Goal: Transaction & Acquisition: Purchase product/service

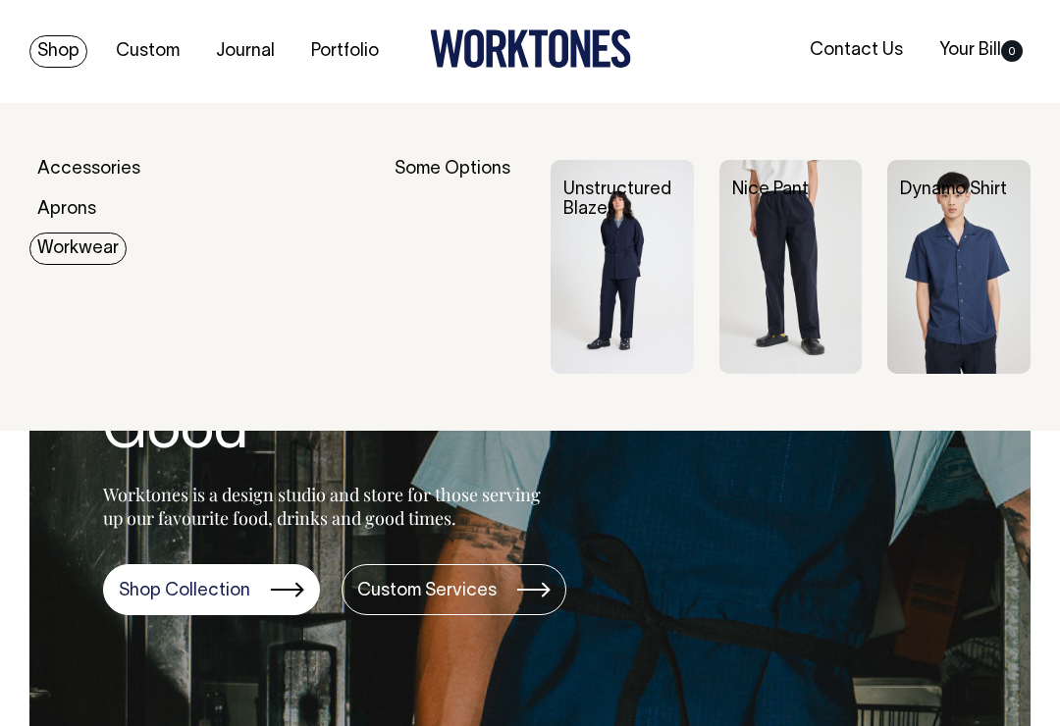
click at [448, 173] on div "Some Options" at bounding box center [460, 267] width 131 height 215
click at [458, 181] on div "Some Options" at bounding box center [460, 267] width 131 height 215
click at [91, 235] on link "Workwear" at bounding box center [77, 249] width 97 height 32
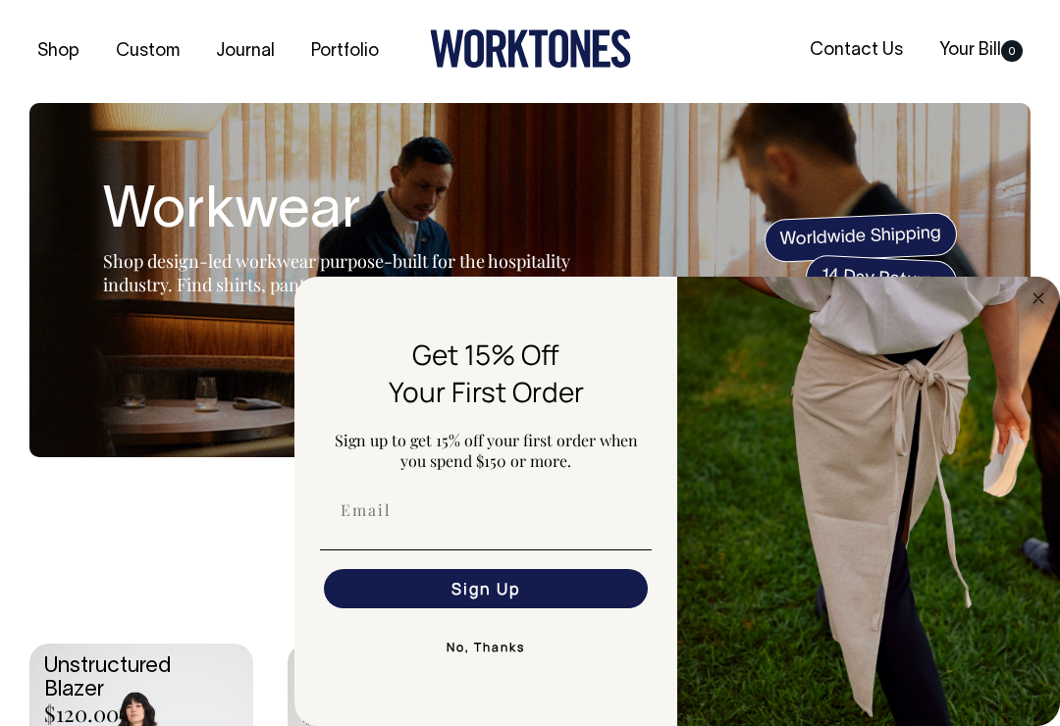
click at [1031, 281] on img "FLYOUT Form" at bounding box center [868, 501] width 383 height 449
click at [1048, 305] on icon "Close dialog" at bounding box center [1038, 299] width 24 height 24
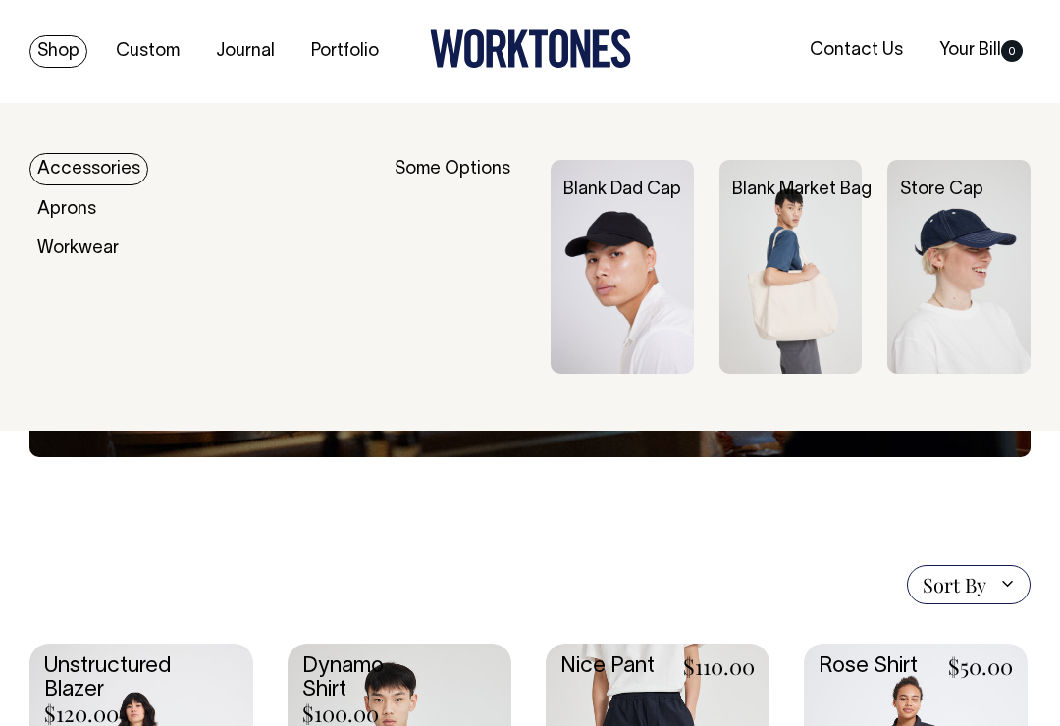
click at [95, 177] on link "Accessories" at bounding box center [88, 169] width 119 height 32
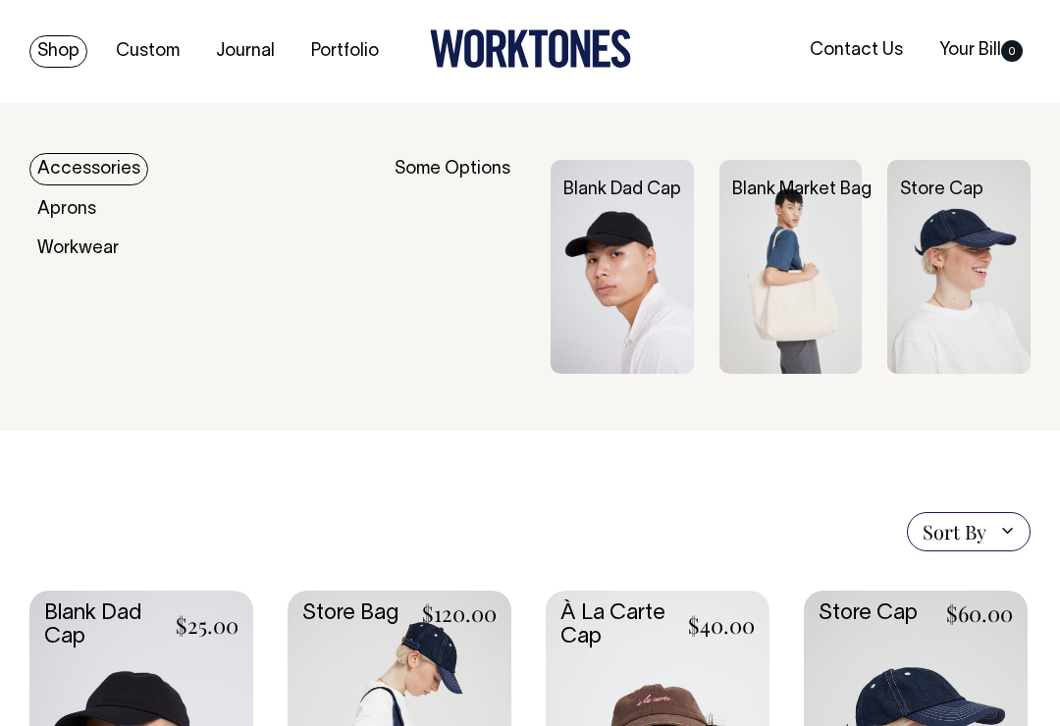
click at [334, 41] on link "Portfolio" at bounding box center [344, 51] width 83 height 32
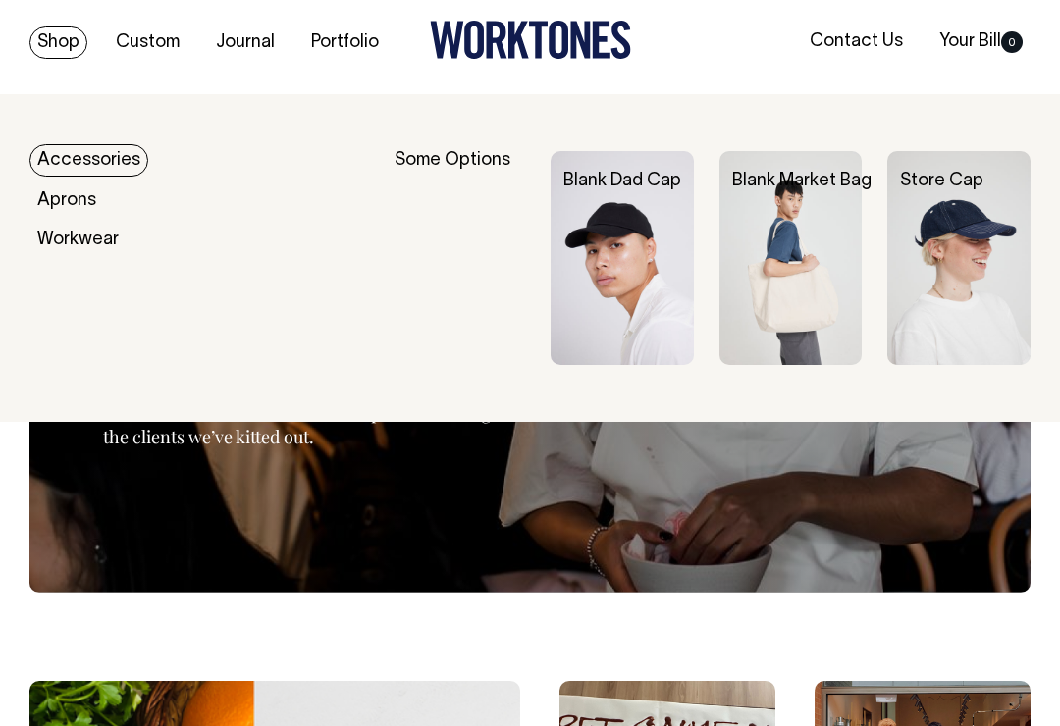
scroll to position [8, 0]
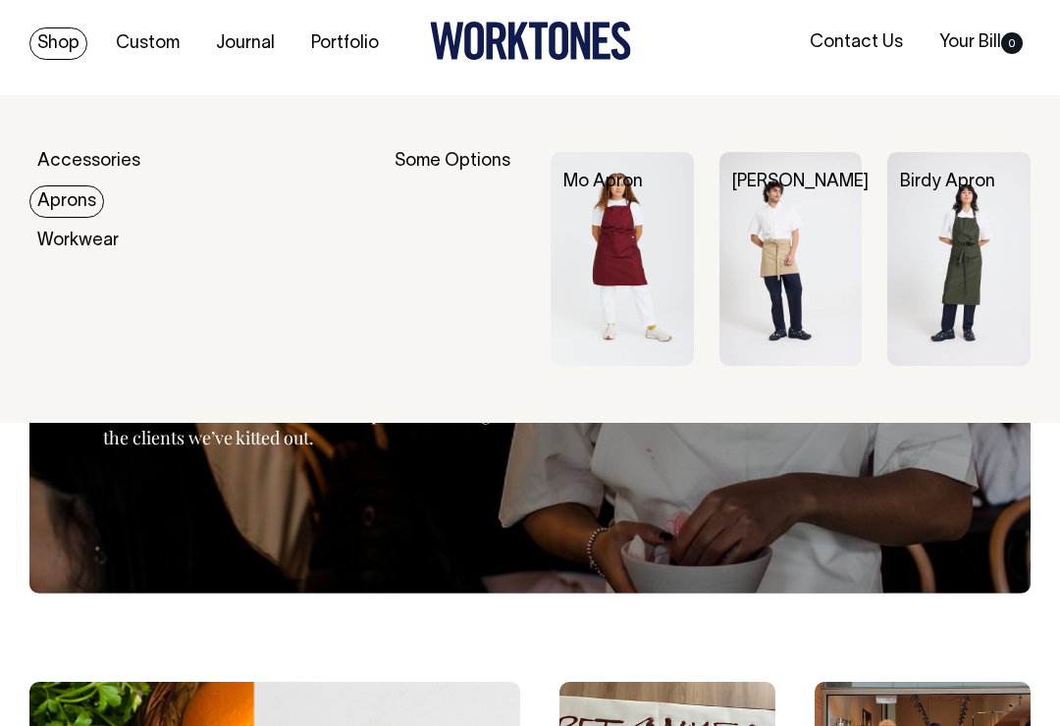
click at [88, 204] on link "Aprons" at bounding box center [66, 201] width 75 height 32
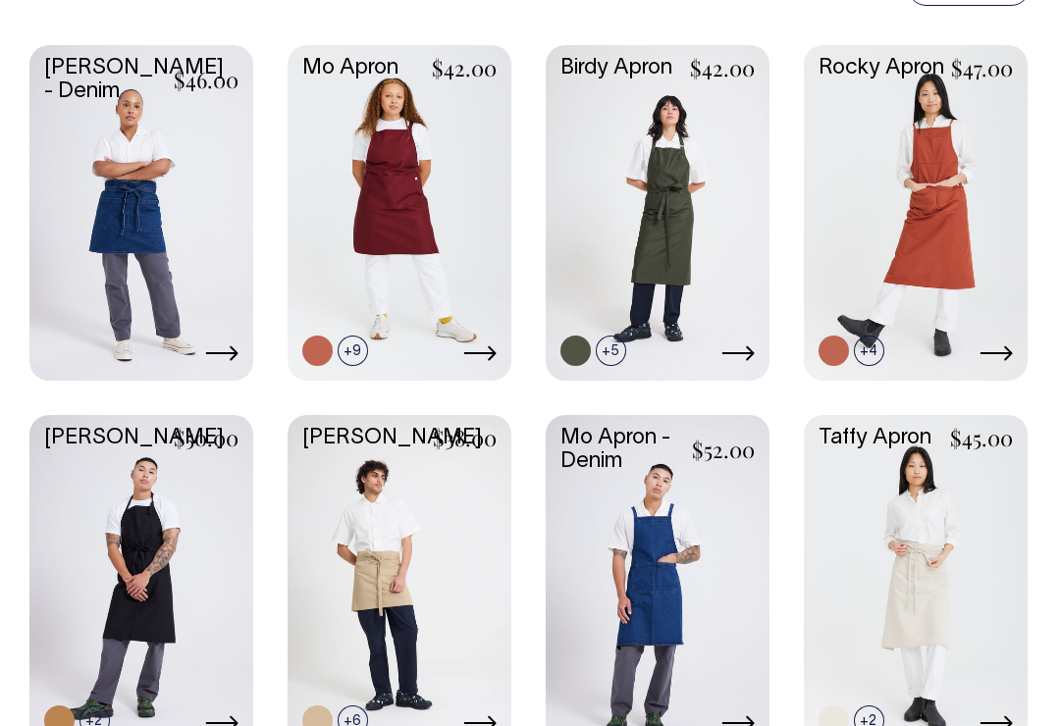
scroll to position [545, 0]
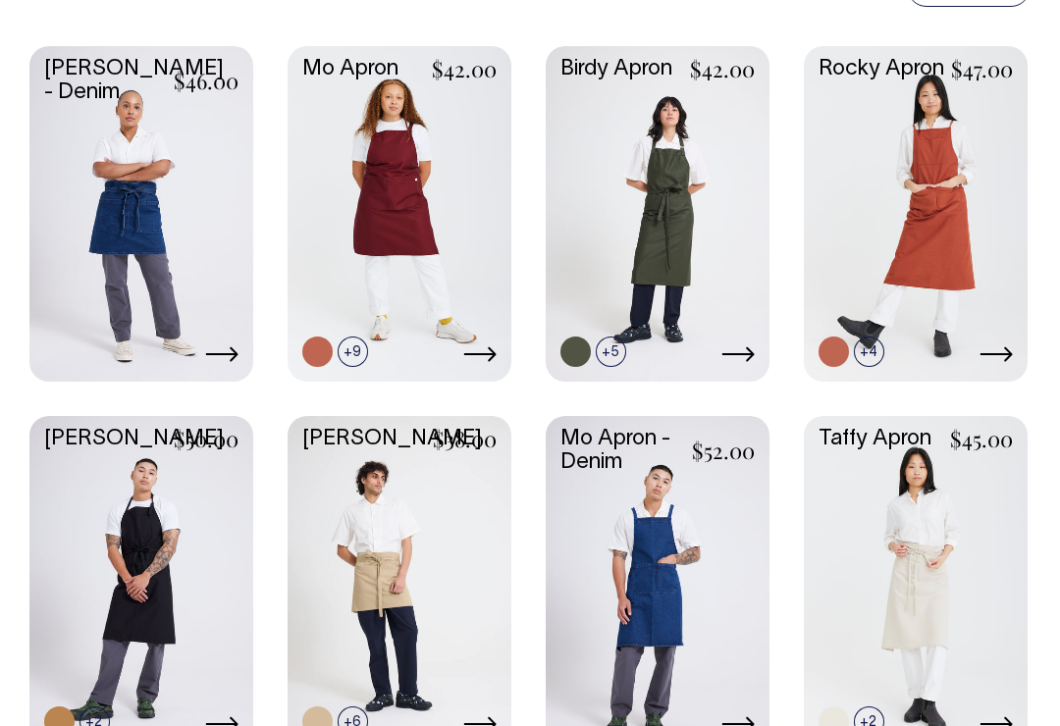
click at [165, 327] on link at bounding box center [141, 212] width 224 height 332
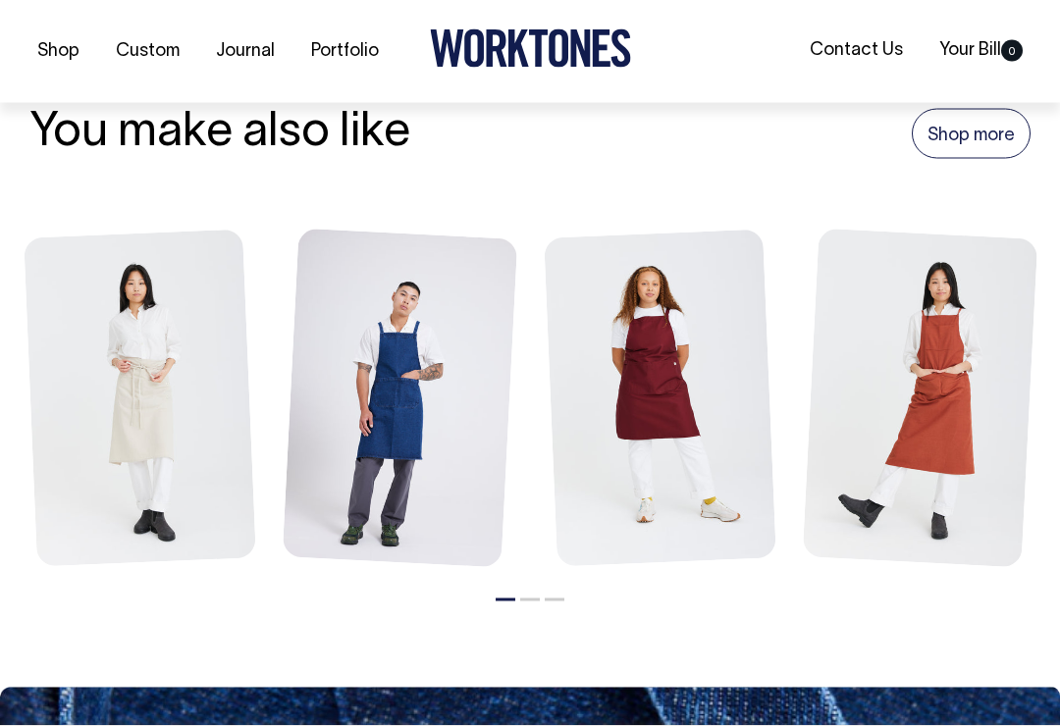
scroll to position [2342, 0]
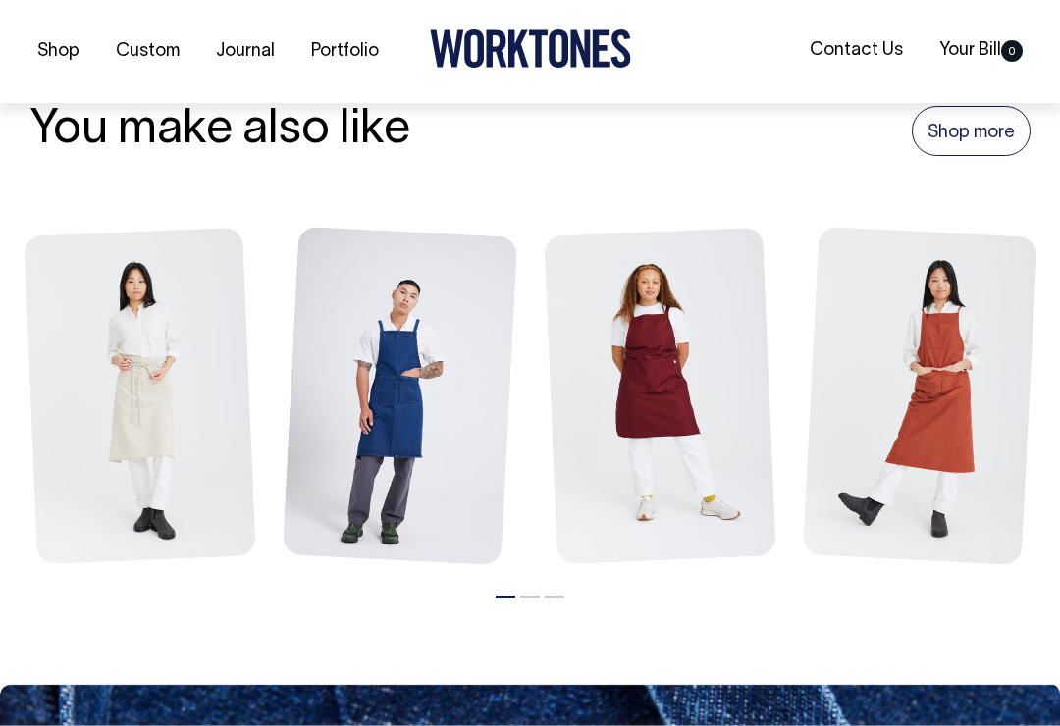
click at [880, 27] on div "Shop Custom Journal Portfolio Contact Us Your Bill 0" at bounding box center [530, 51] width 1060 height 103
click at [911, 1] on div "Shop Custom Journal Portfolio Contact Us Your Bill 0" at bounding box center [530, 51] width 1060 height 103
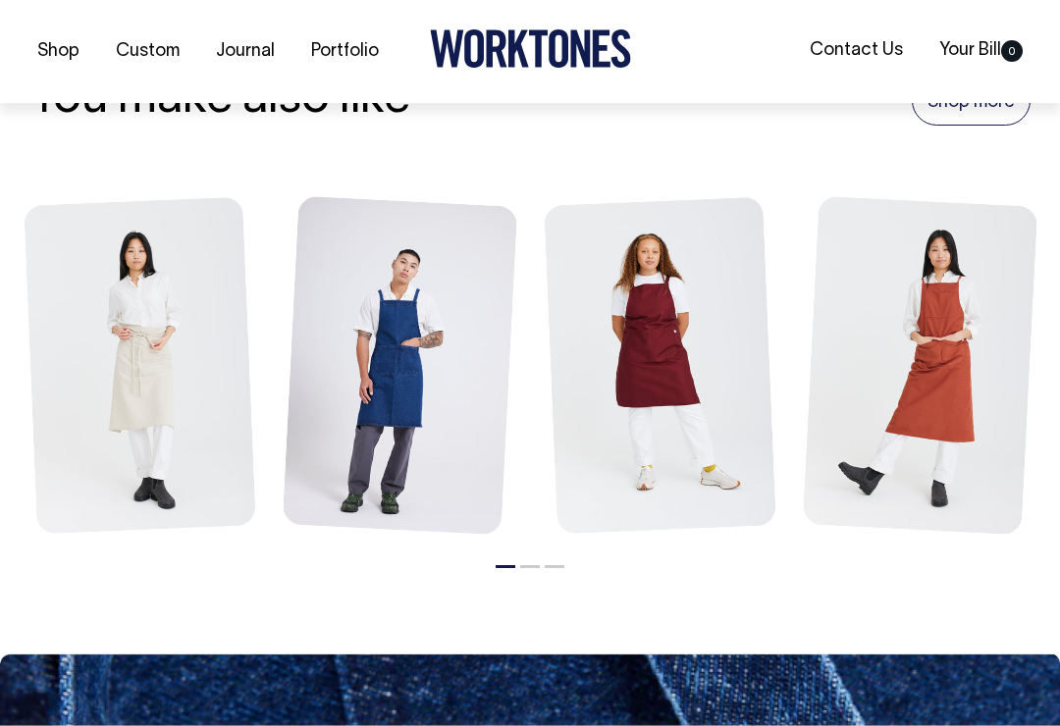
scroll to position [2389, 0]
